Goal: Navigation & Orientation: Find specific page/section

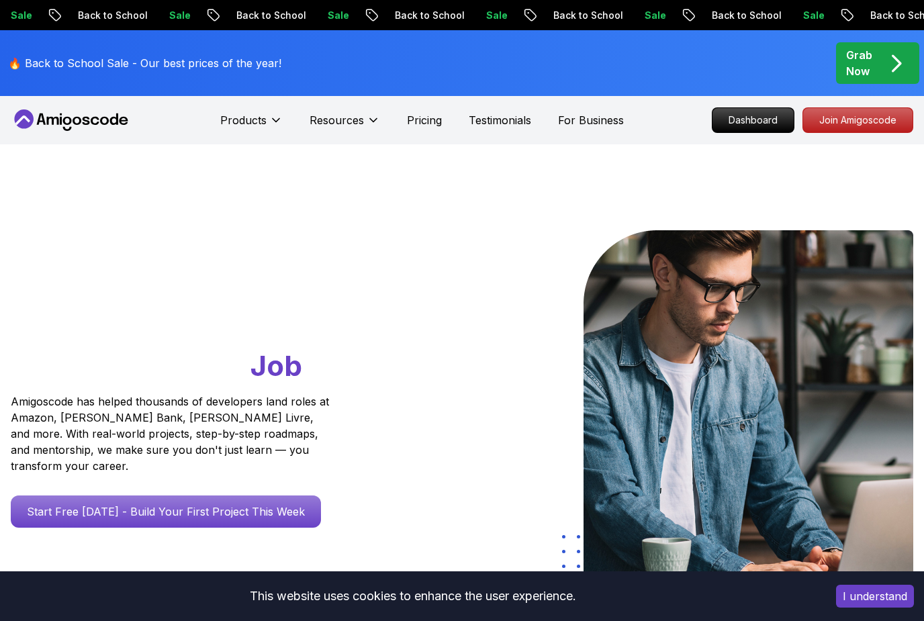
click at [89, 117] on icon at bounding box center [86, 121] width 7 height 8
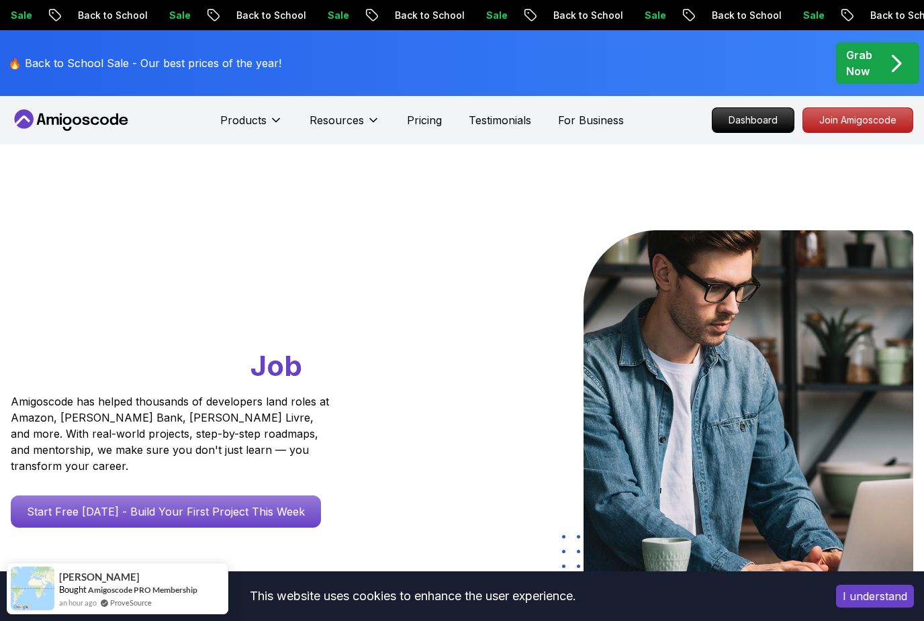
click at [635, 234] on img at bounding box center [748, 403] width 330 height 346
click at [775, 125] on p "Dashboard" at bounding box center [752, 120] width 81 height 24
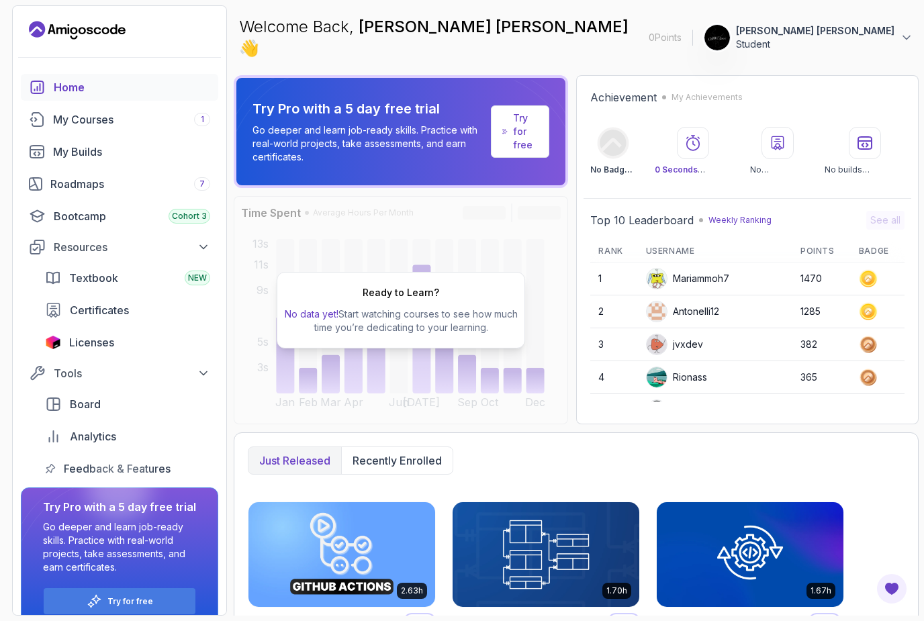
click at [154, 119] on div "My Courses 1" at bounding box center [131, 119] width 157 height 16
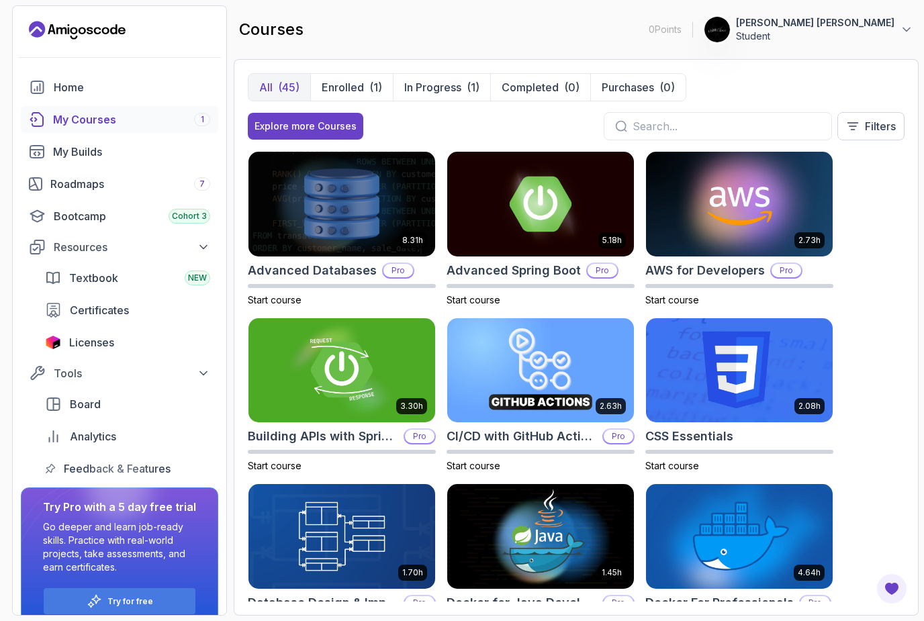
click at [361, 87] on p "Enrolled" at bounding box center [343, 87] width 42 height 16
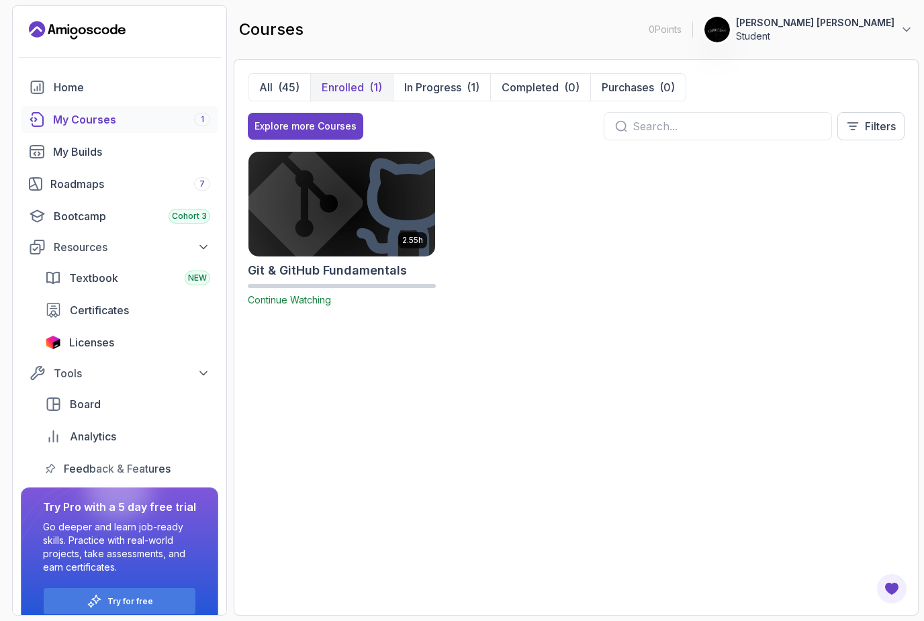
click at [442, 91] on p "In Progress" at bounding box center [432, 87] width 57 height 16
click at [446, 89] on p "In Progress" at bounding box center [432, 87] width 57 height 16
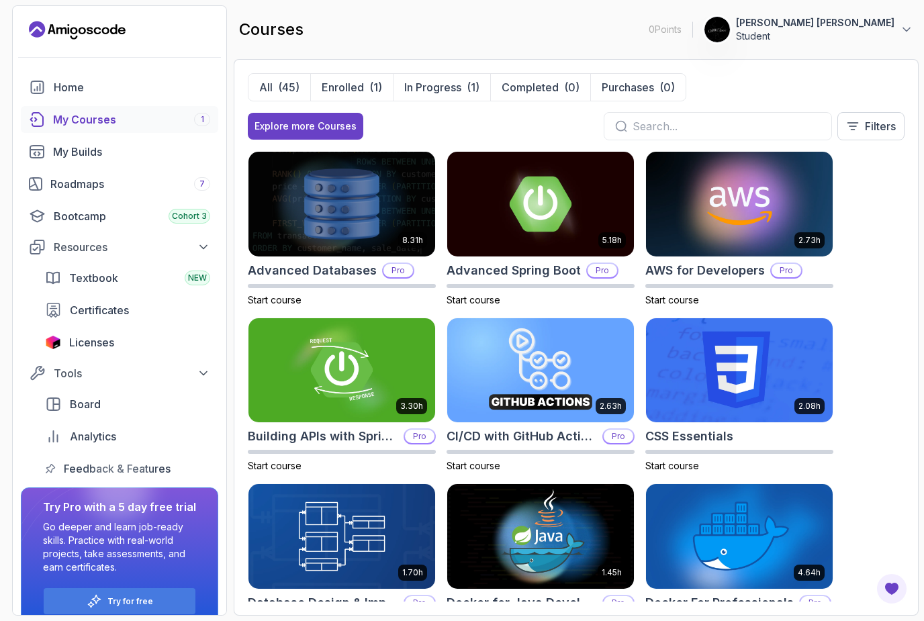
click at [119, 193] on link "Roadmaps 7" at bounding box center [119, 183] width 197 height 27
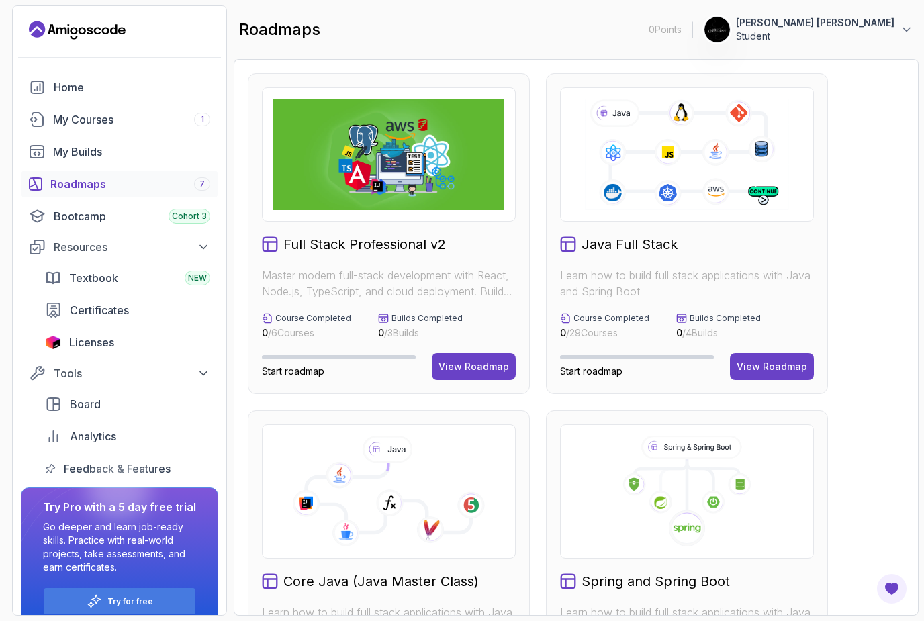
scroll to position [46, 0]
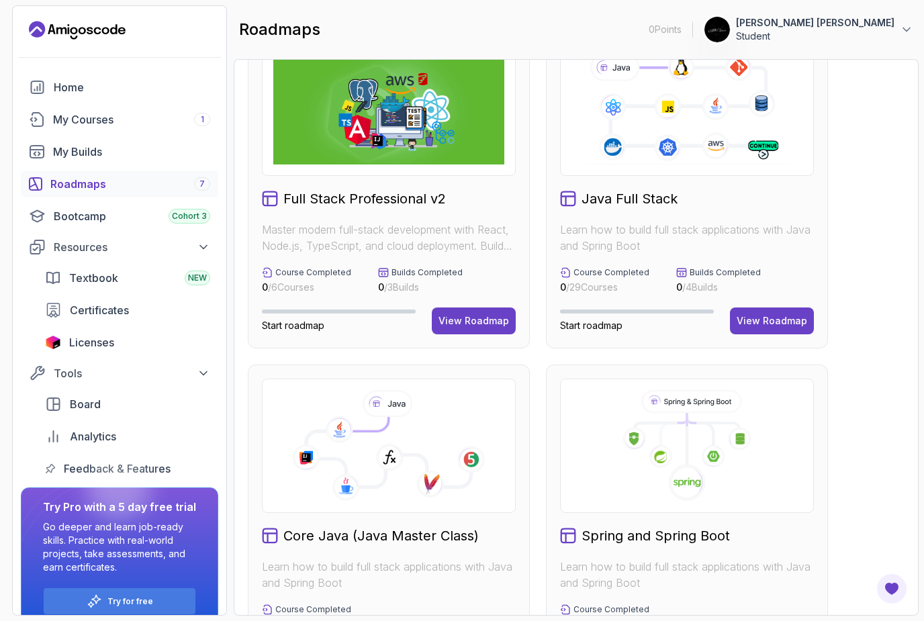
click at [466, 331] on button "View Roadmap" at bounding box center [474, 320] width 84 height 27
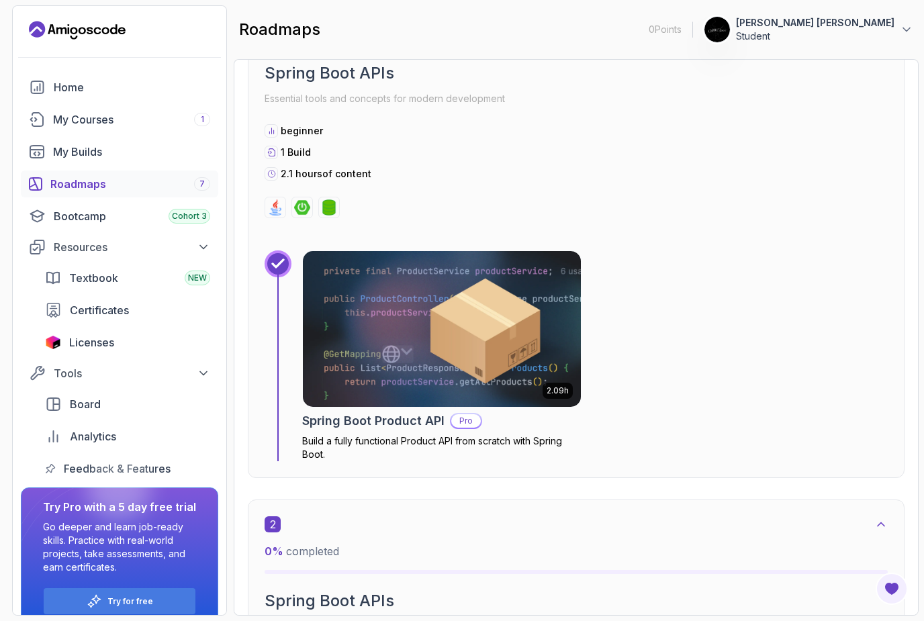
scroll to position [861, 0]
